Goal: Information Seeking & Learning: Learn about a topic

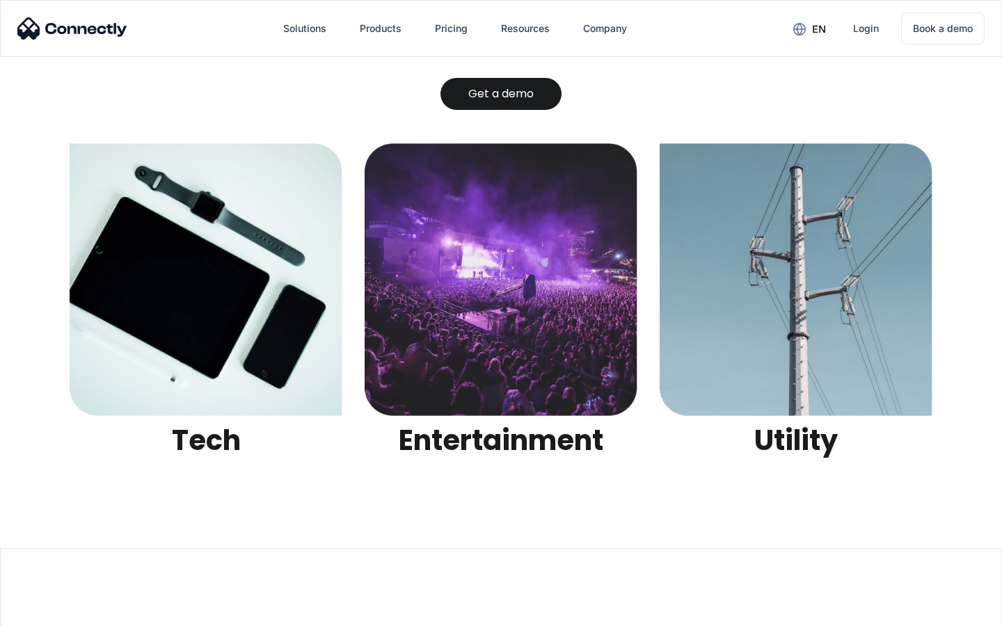
scroll to position [4391, 0]
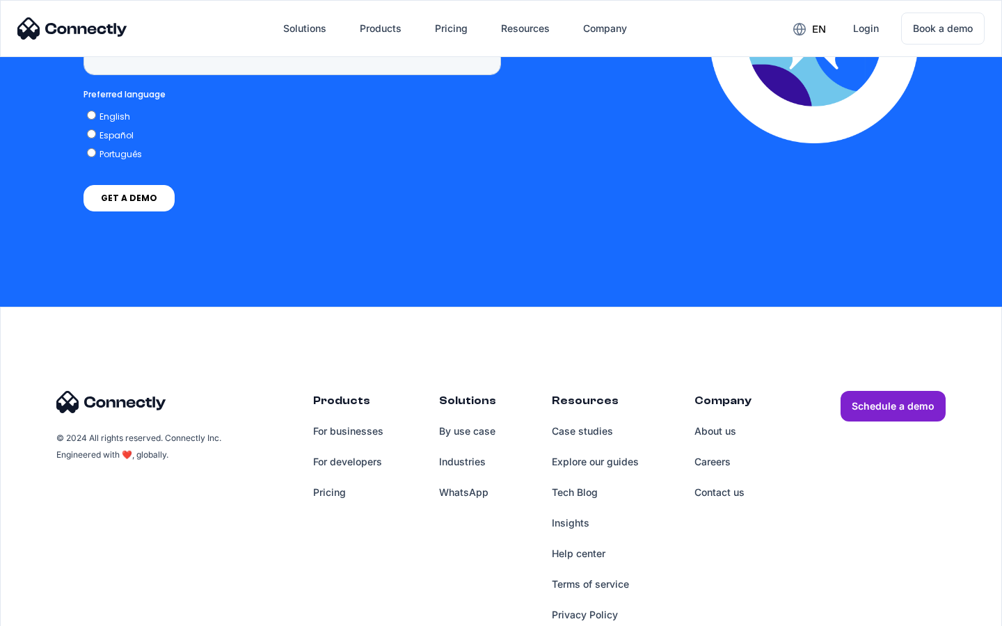
scroll to position [3532, 0]
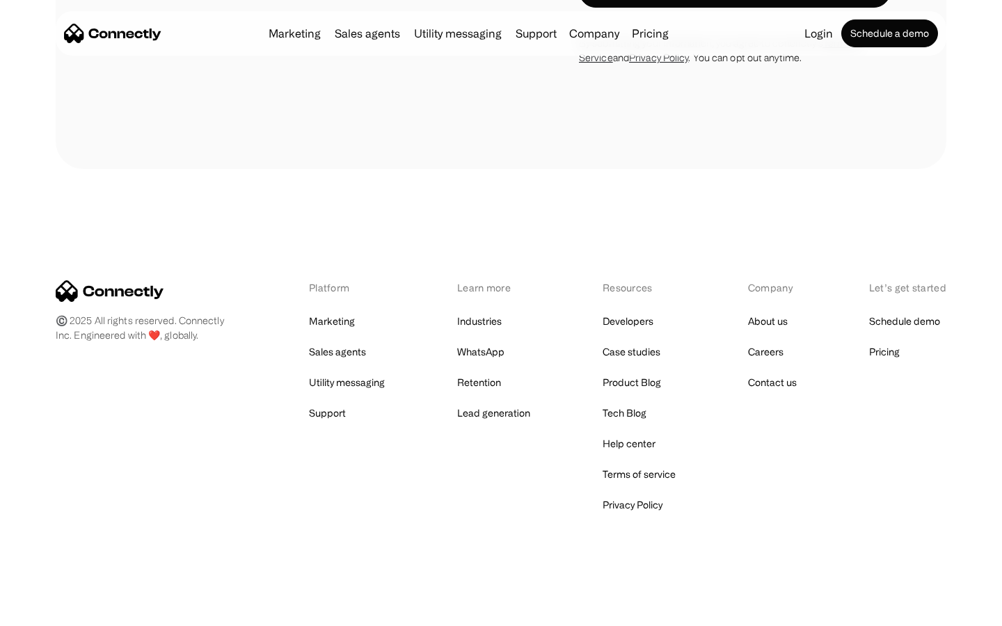
scroll to position [1281, 0]
